Goal: Task Accomplishment & Management: Manage account settings

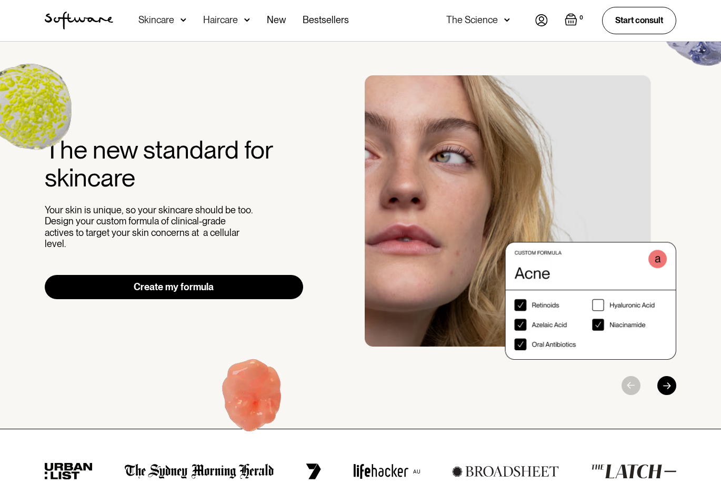
click at [543, 21] on img at bounding box center [542, 20] width 13 height 12
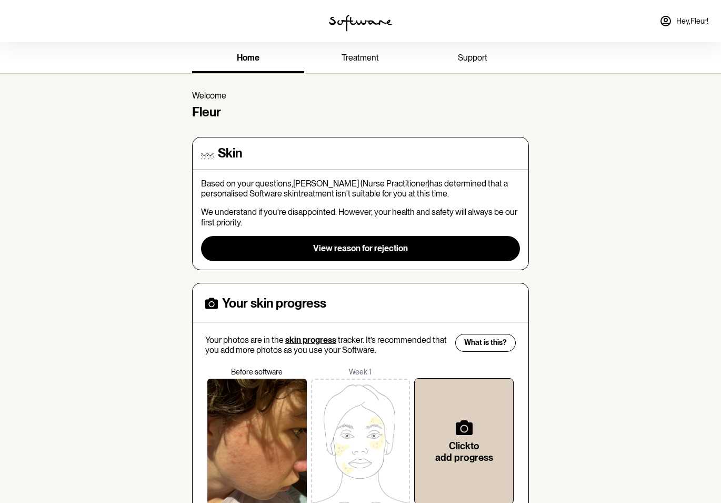
click at [670, 21] on icon at bounding box center [665, 20] width 9 height 9
